Goal: Check status

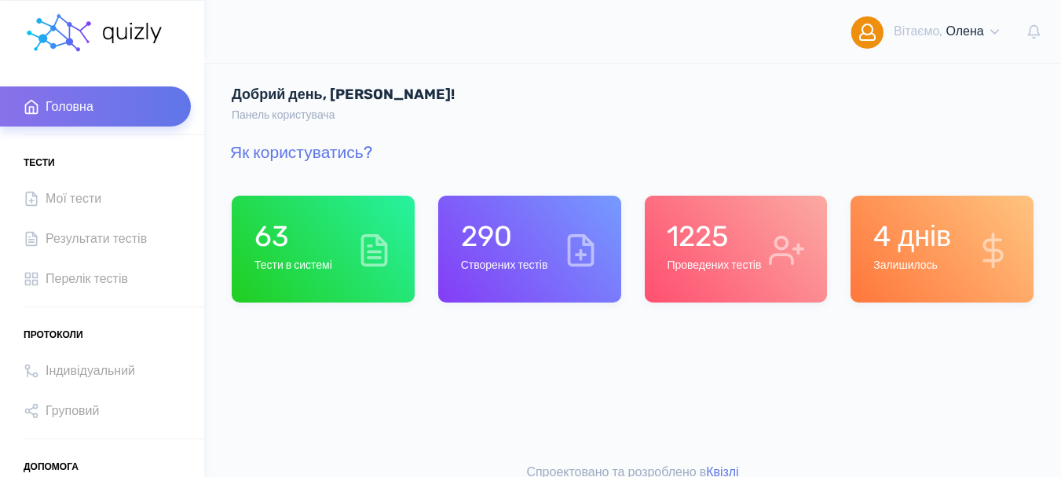
click at [729, 280] on div "1225 Проведених тестів" at bounding box center [736, 249] width 183 height 107
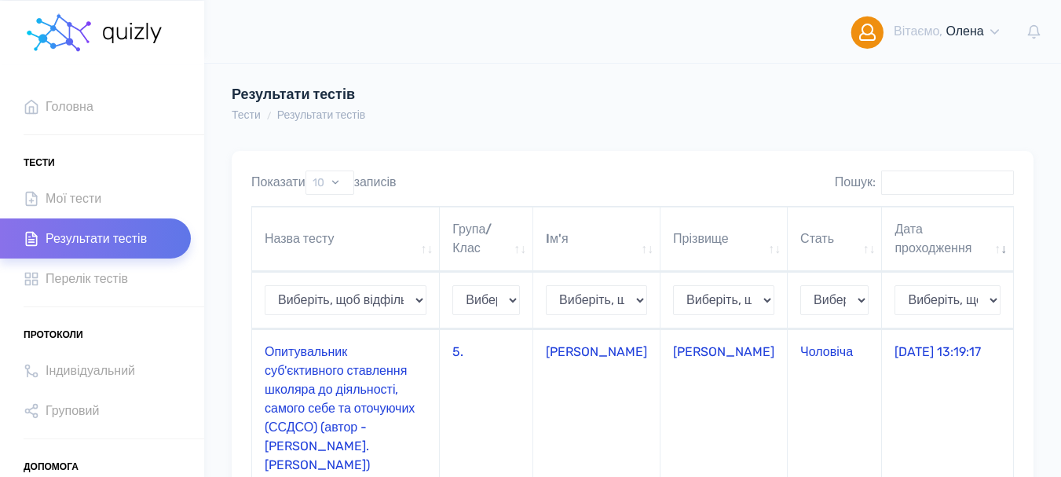
click at [329, 377] on td "Опитувальник суб'єктивного ставлення школяра до діяльності, самого себе та оточ…" at bounding box center [346, 408] width 188 height 158
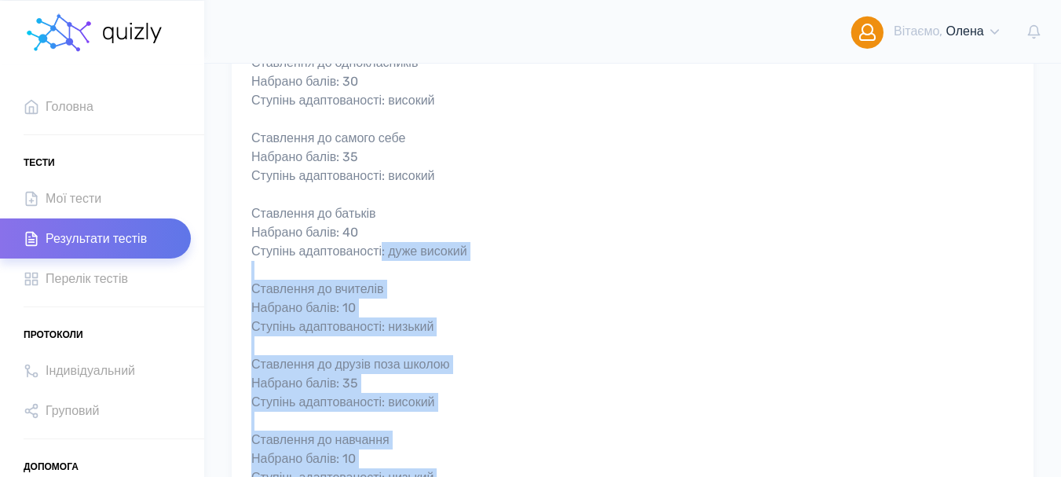
scroll to position [314, 0]
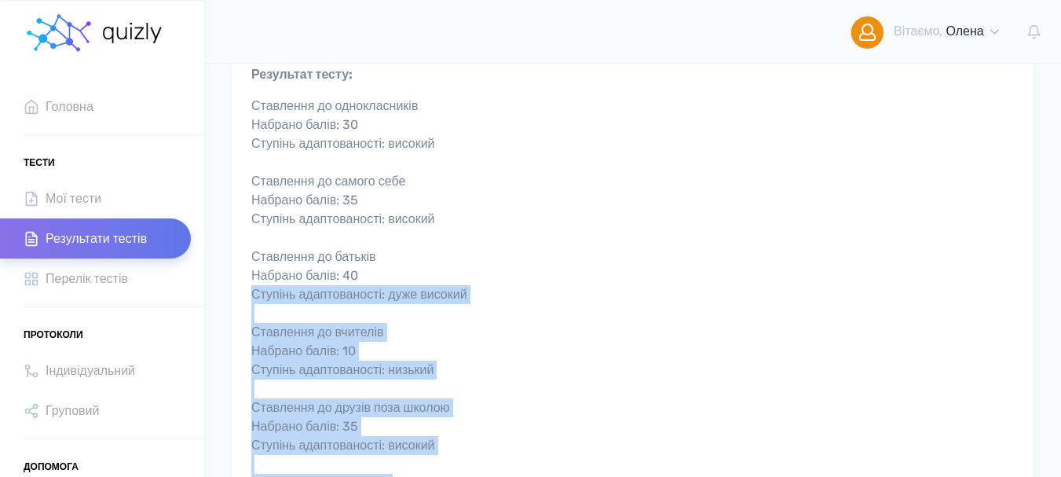
drag, startPoint x: 713, startPoint y: 415, endPoint x: 611, endPoint y: 301, distance: 152.9
click at [611, 301] on div "Ставлення до однокласників Набрано балів: 30 Ступінь адаптованості: високий Ста…" at bounding box center [632, 427] width 763 height 660
click at [613, 301] on div "Ставлення до однокласників Набрано балів: 30 Ступінь адаптованості: високий Ста…" at bounding box center [632, 427] width 763 height 660
click at [650, 393] on div "Ставлення до однокласників Набрано балів: 30 Ступінь адаптованості: високий Ста…" at bounding box center [632, 427] width 763 height 660
